Goal: Information Seeking & Learning: Check status

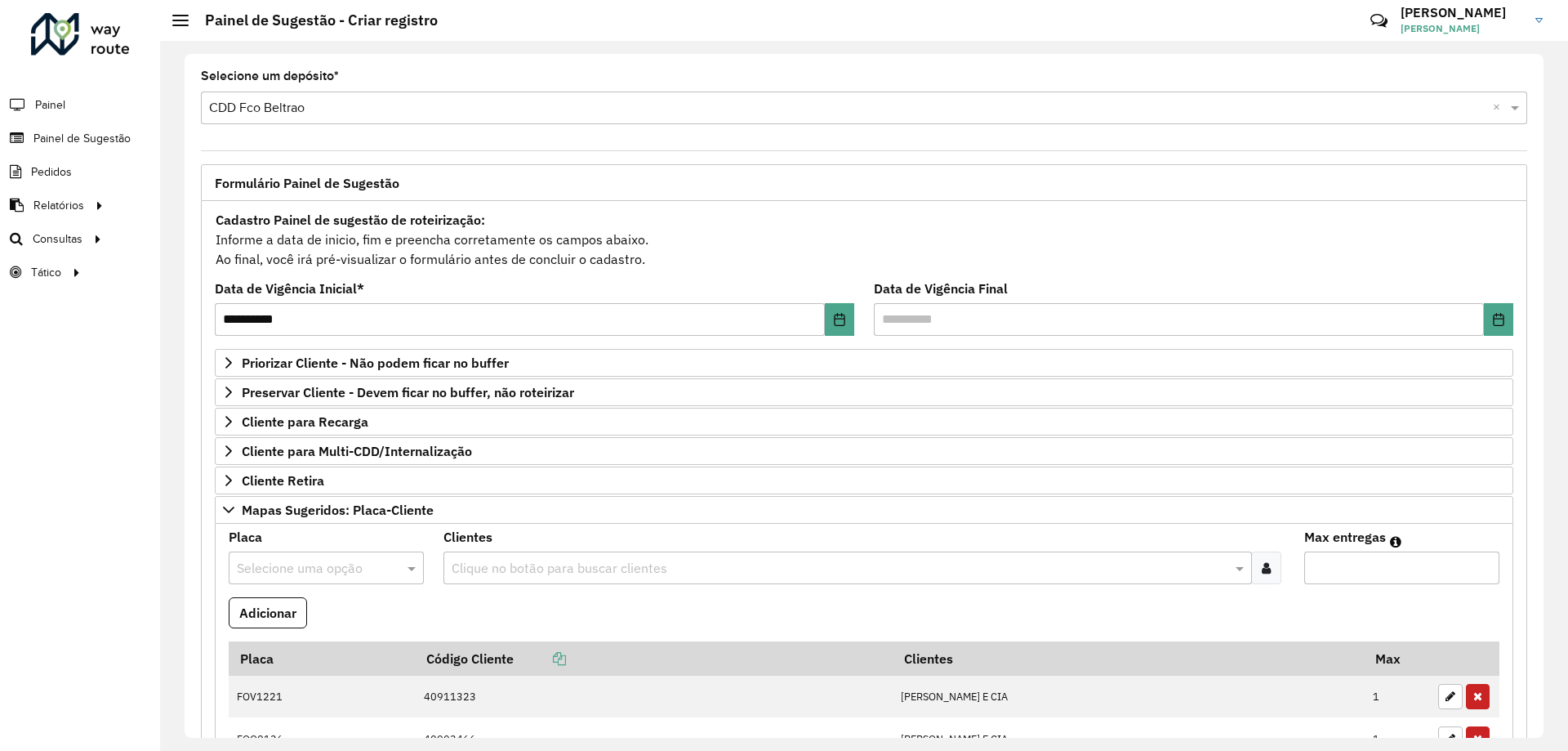
scroll to position [596, 0]
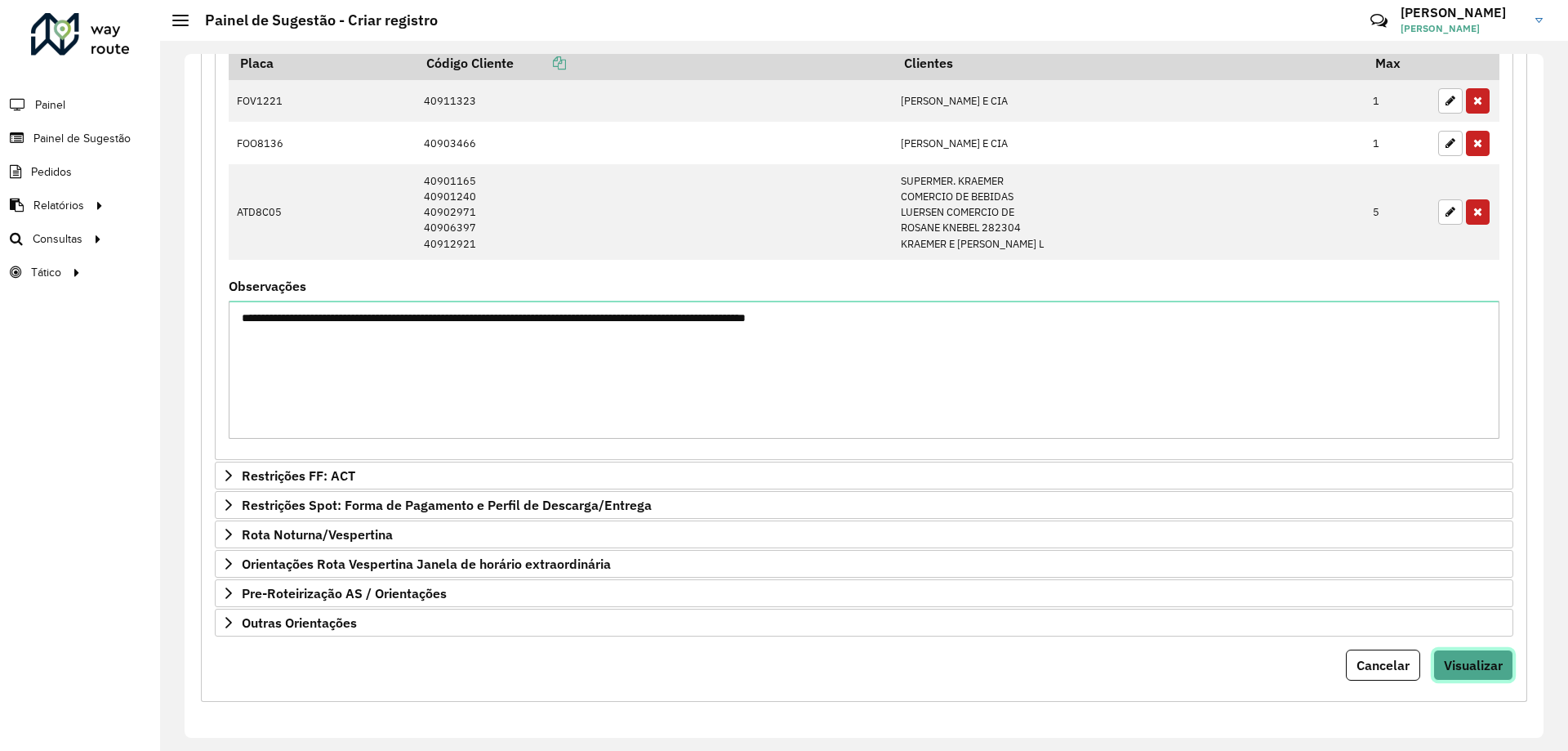
click at [1477, 665] on span "Visualizar" at bounding box center [1473, 664] width 59 height 16
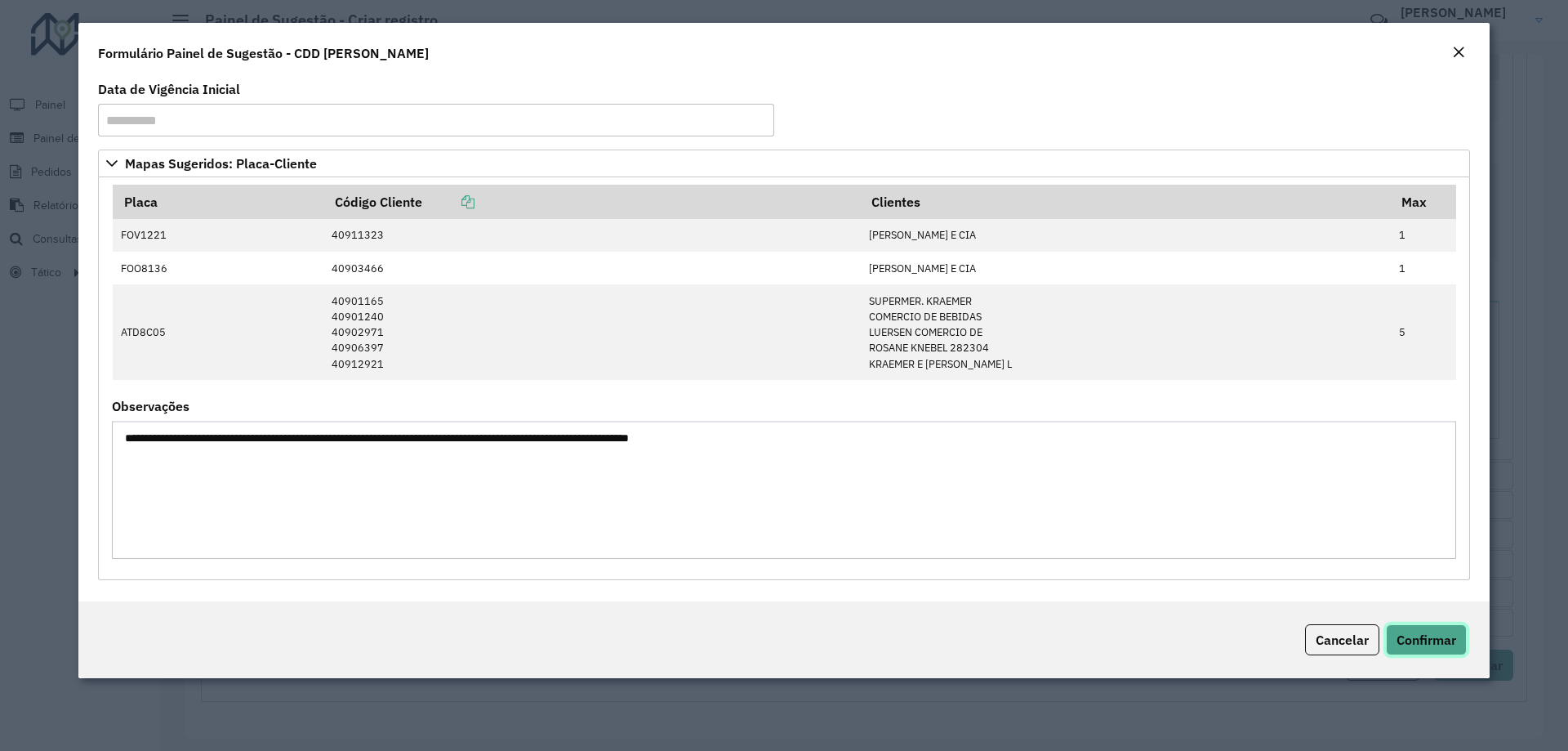
click at [1440, 633] on span "Confirmar" at bounding box center [1427, 639] width 60 height 16
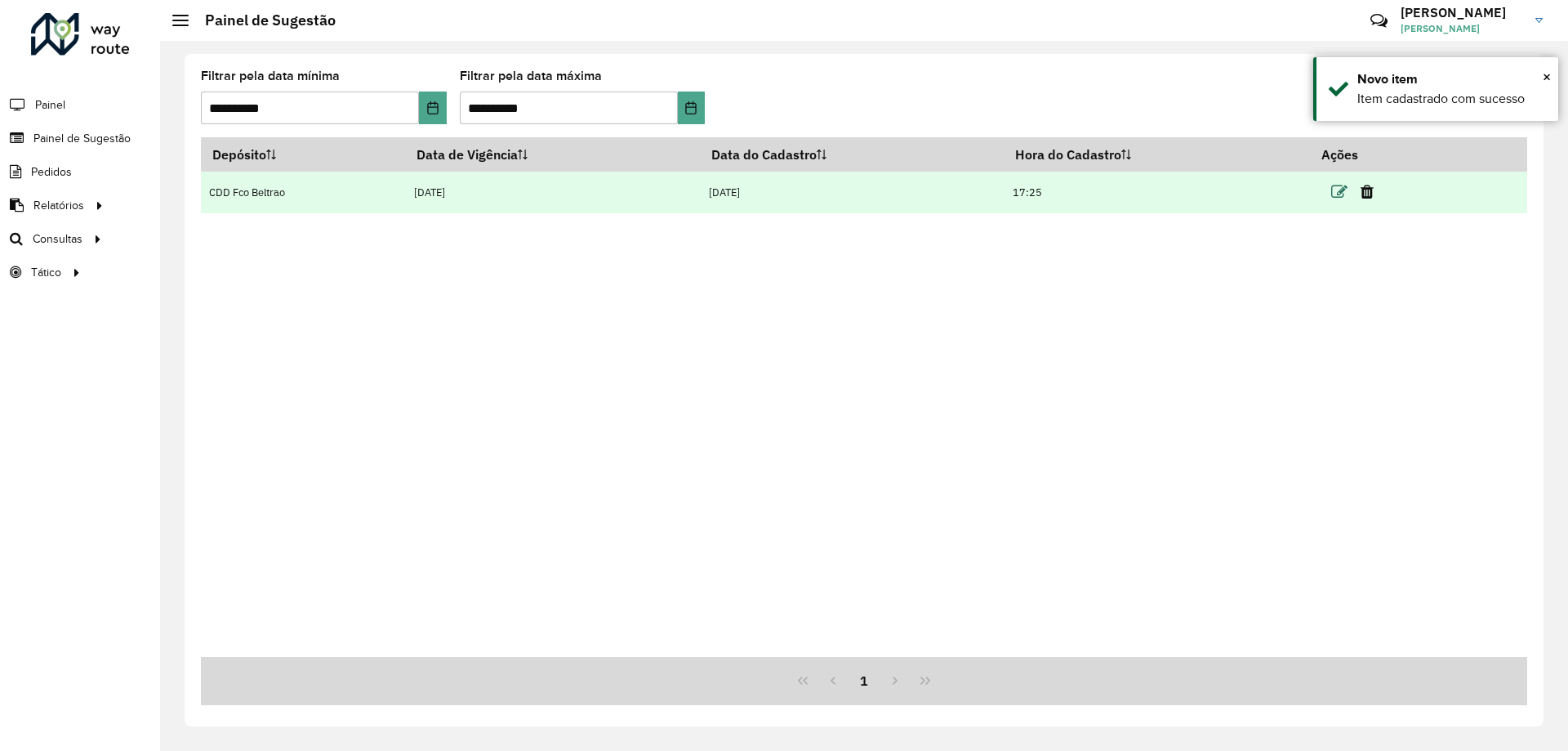
click at [1348, 189] on icon at bounding box center [1340, 192] width 16 height 16
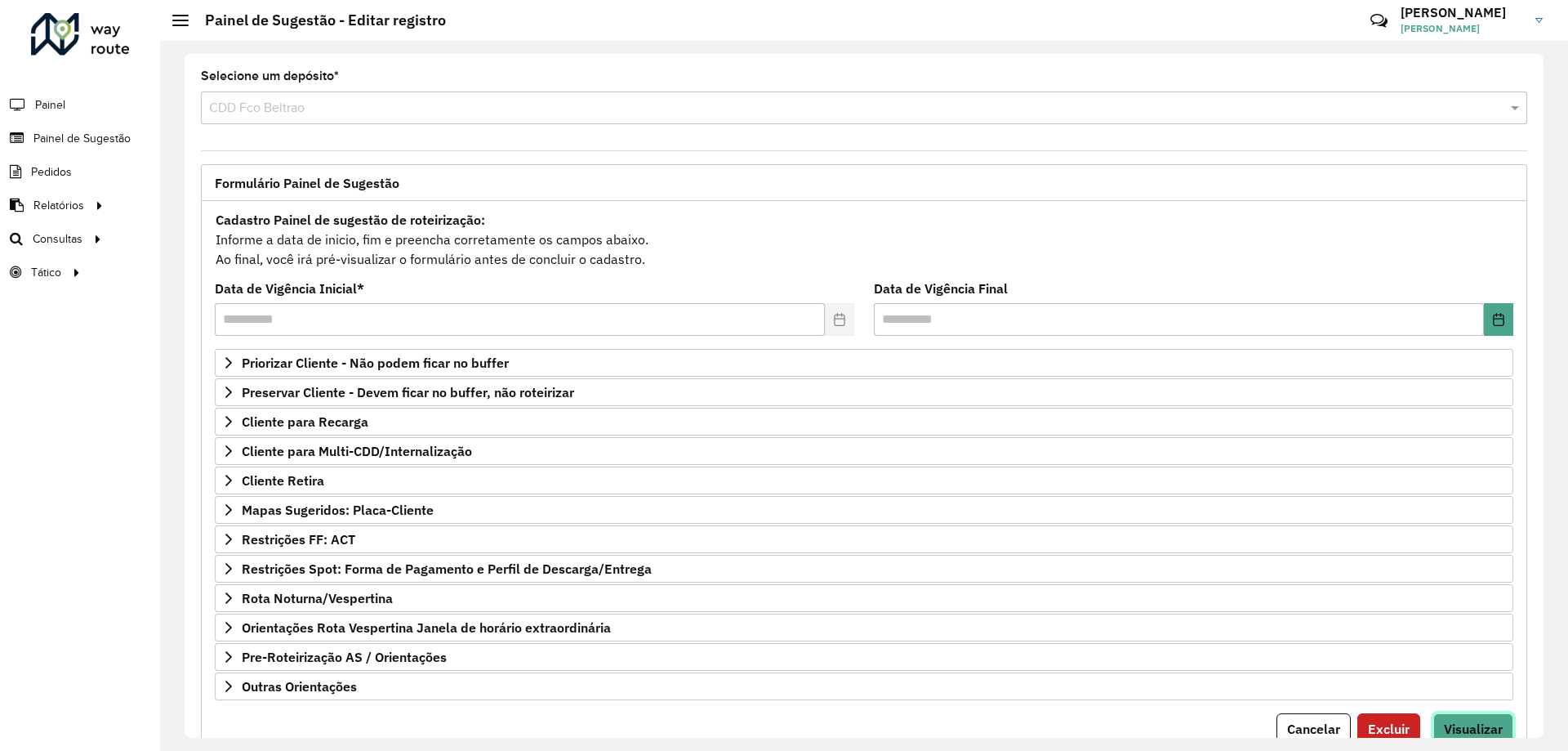
click at [1468, 721] on span "Visualizar" at bounding box center [1473, 728] width 59 height 16
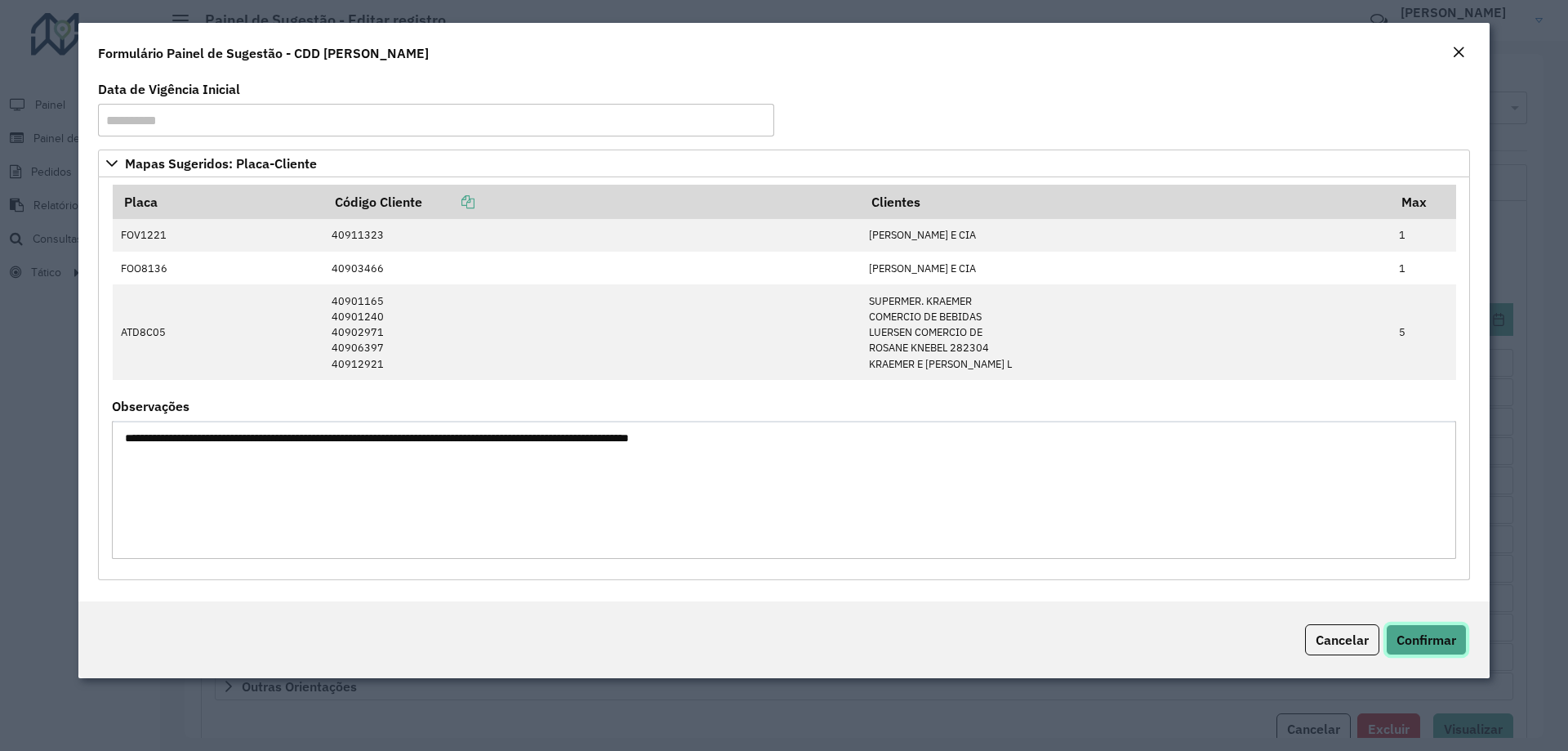
click at [1451, 640] on span "Confirmar" at bounding box center [1427, 639] width 60 height 16
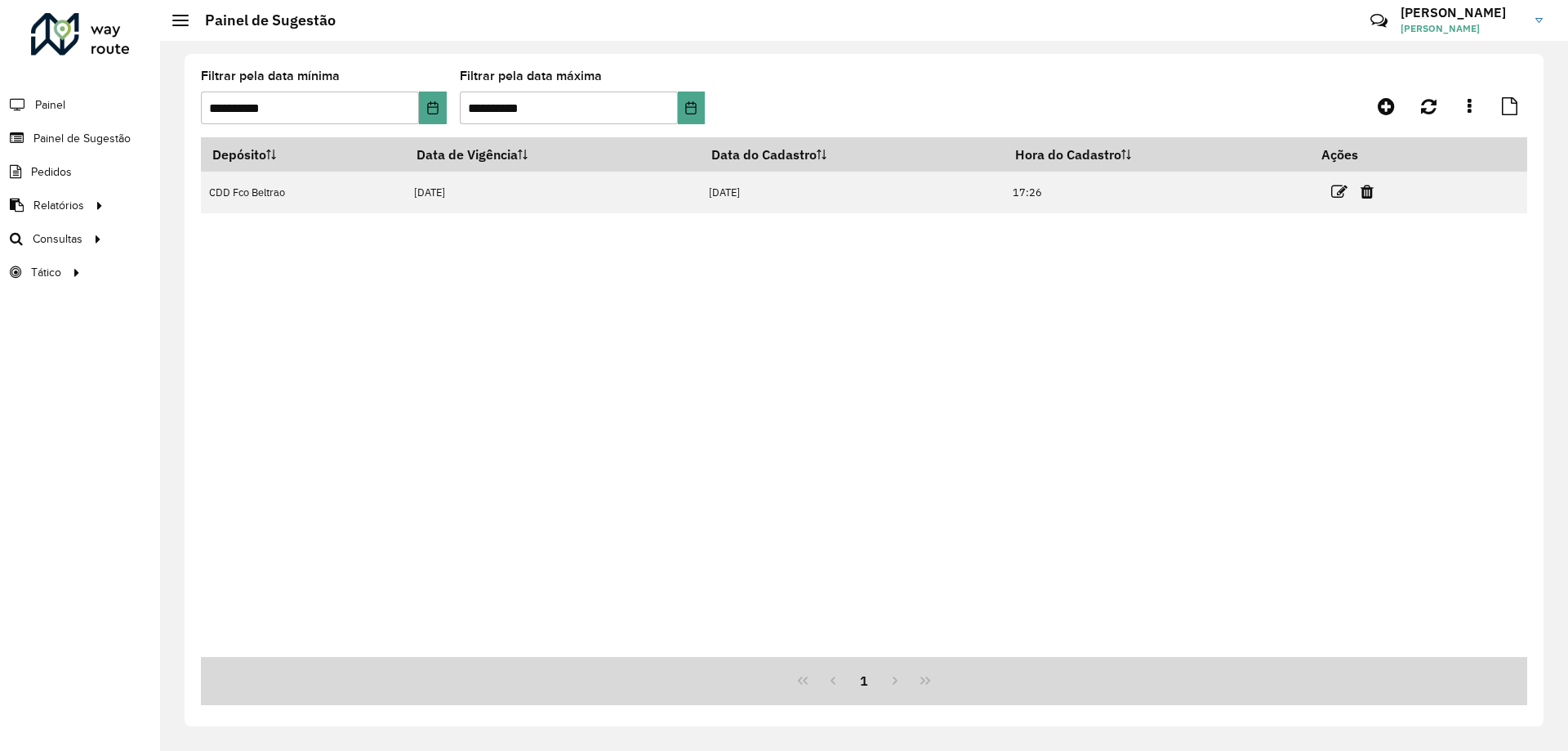
click at [1035, 110] on formly-group "**********" at bounding box center [692, 104] width 982 height 67
